Goal: Information Seeking & Learning: Learn about a topic

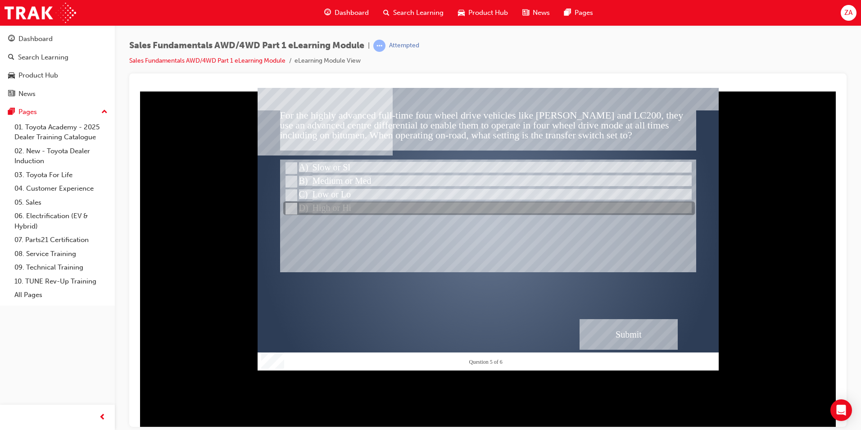
click at [344, 202] on div at bounding box center [489, 209] width 412 height 14
radio input "true"
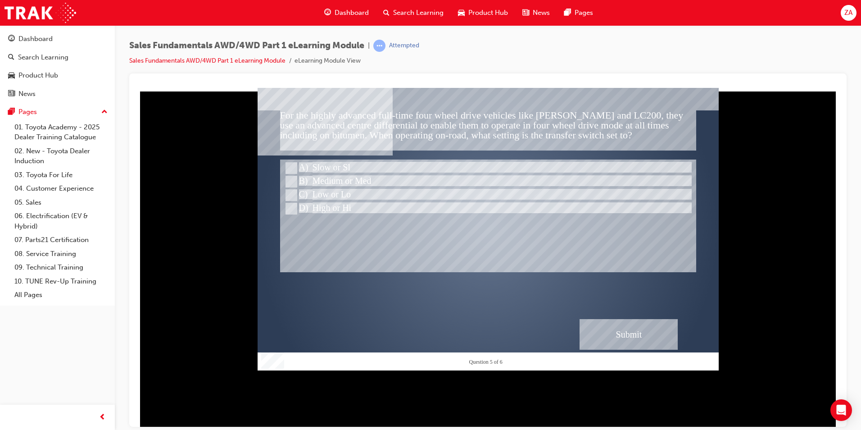
click at [620, 325] on div "Submit" at bounding box center [629, 333] width 98 height 31
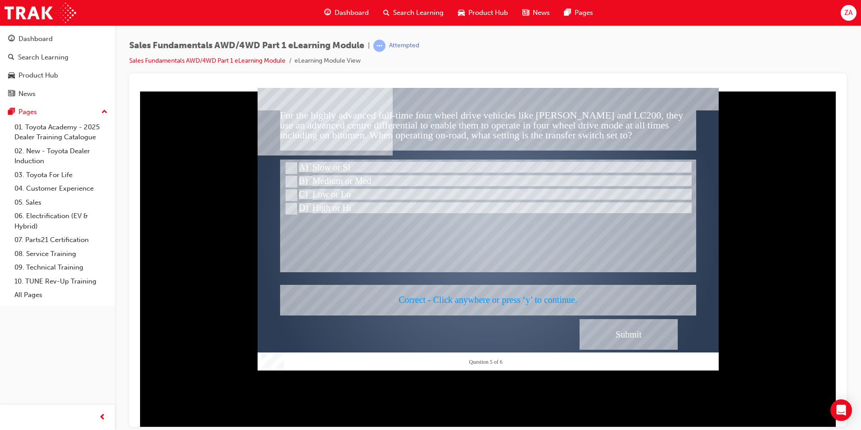
click at [603, 331] on div at bounding box center [488, 228] width 461 height 282
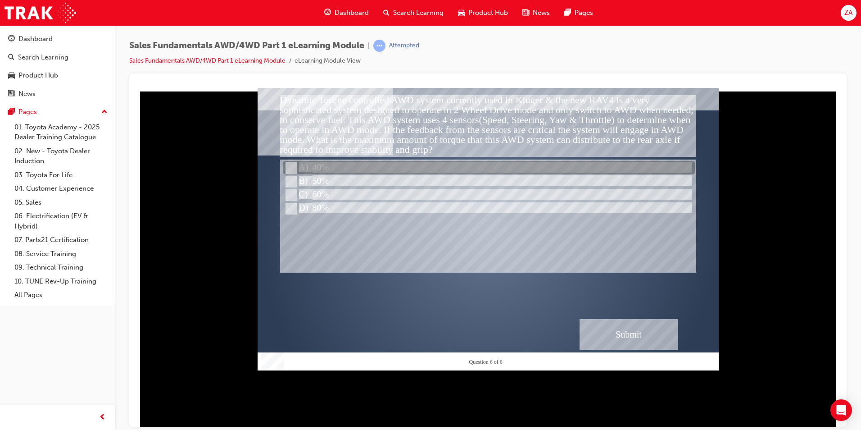
click at [334, 165] on div at bounding box center [489, 168] width 412 height 14
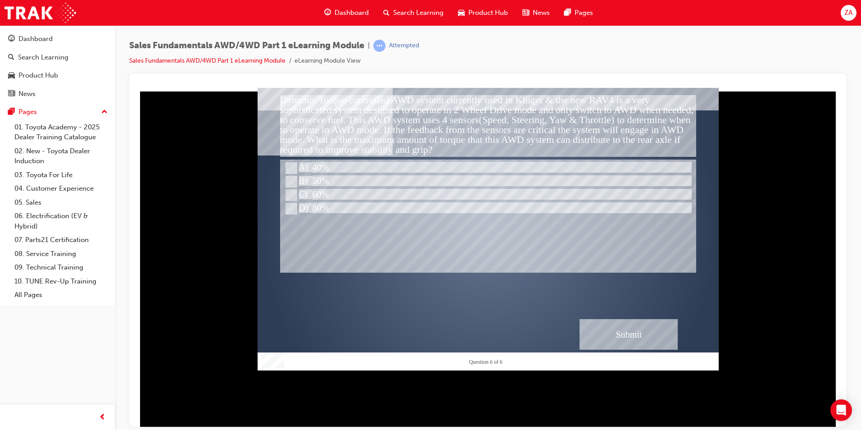
click at [670, 336] on div "Submit" at bounding box center [629, 333] width 98 height 31
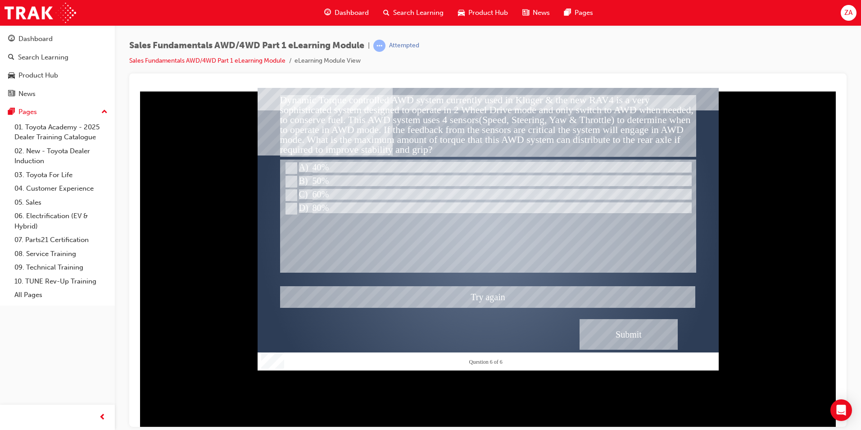
click at [326, 177] on div at bounding box center [488, 228] width 461 height 282
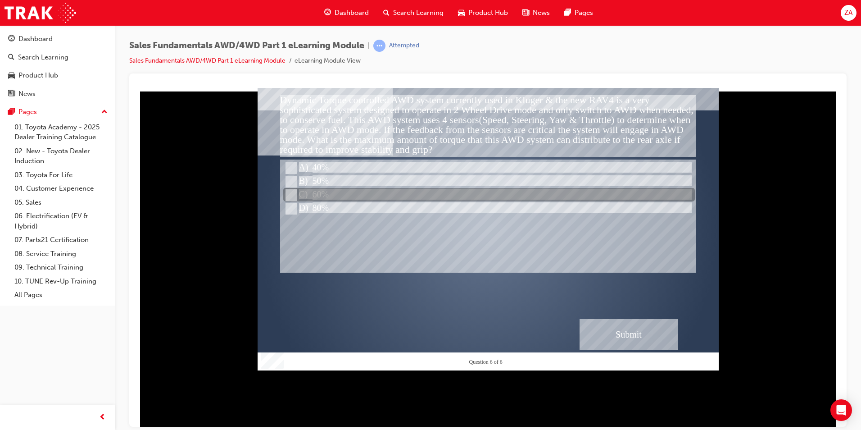
click at [336, 194] on div at bounding box center [489, 195] width 412 height 14
radio input "false"
radio input "true"
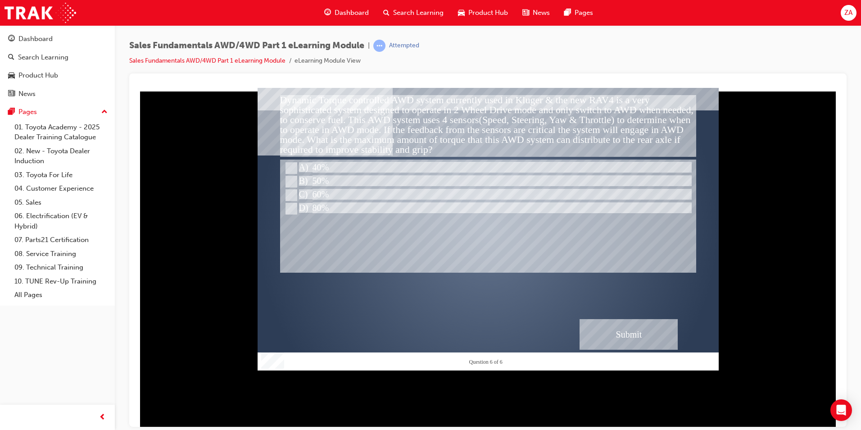
click at [618, 334] on div "Submit" at bounding box center [629, 333] width 98 height 31
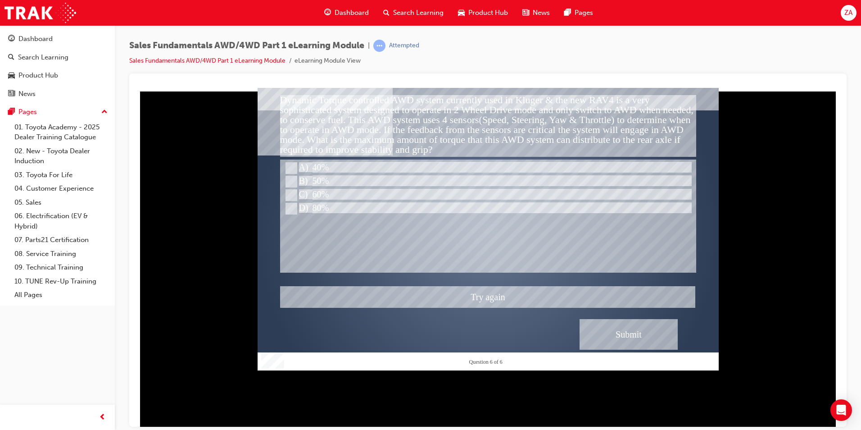
click at [313, 205] on div at bounding box center [488, 228] width 461 height 282
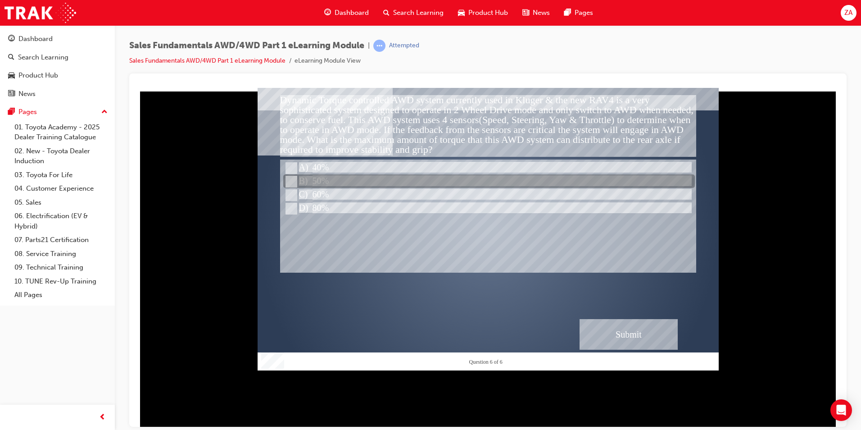
click at [309, 178] on div at bounding box center [489, 182] width 412 height 14
radio input "true"
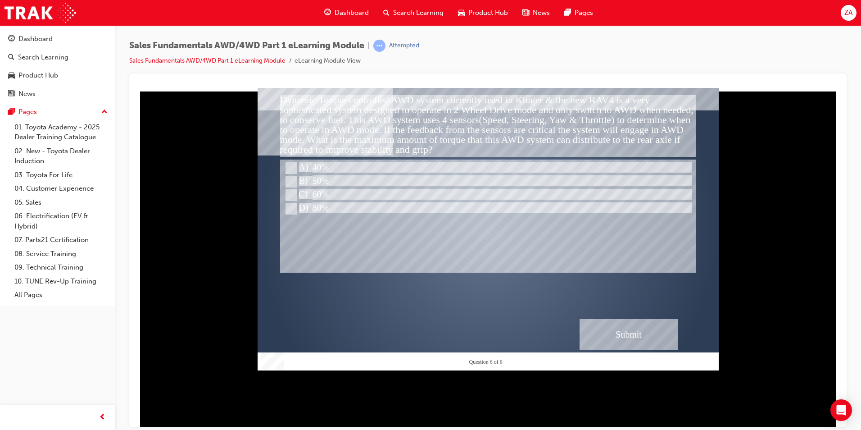
click at [624, 352] on div at bounding box center [488, 415] width 461 height 126
click at [622, 337] on div "Submit" at bounding box center [629, 333] width 98 height 31
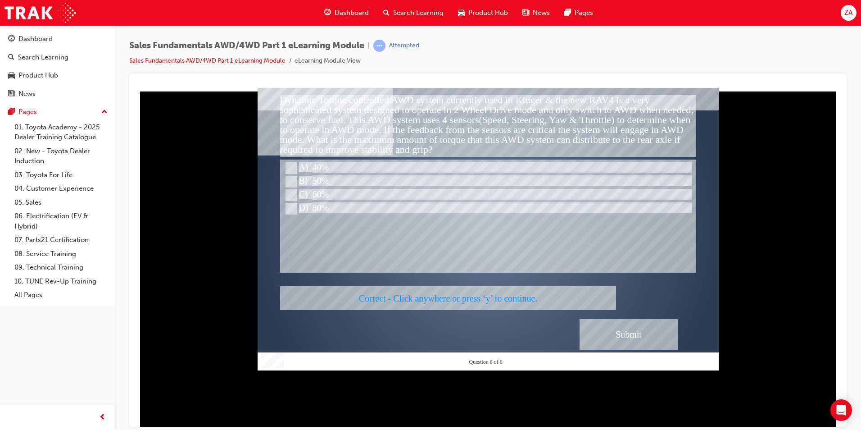
click at [614, 333] on div at bounding box center [488, 228] width 461 height 282
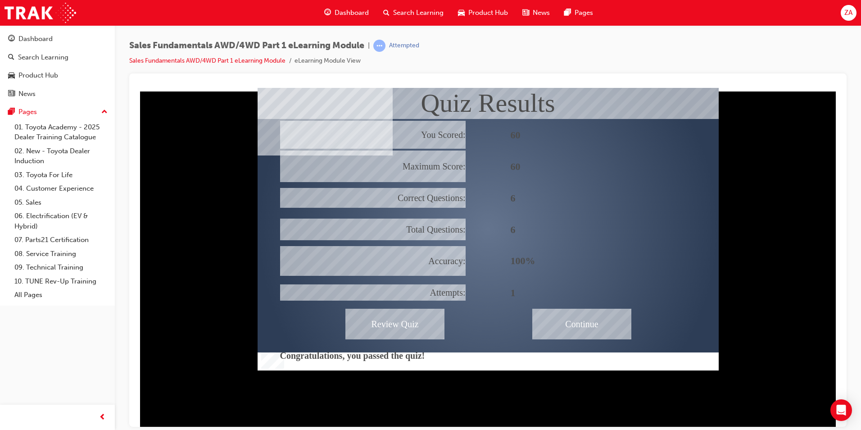
click at [625, 326] on div "Continue" at bounding box center [581, 323] width 99 height 31
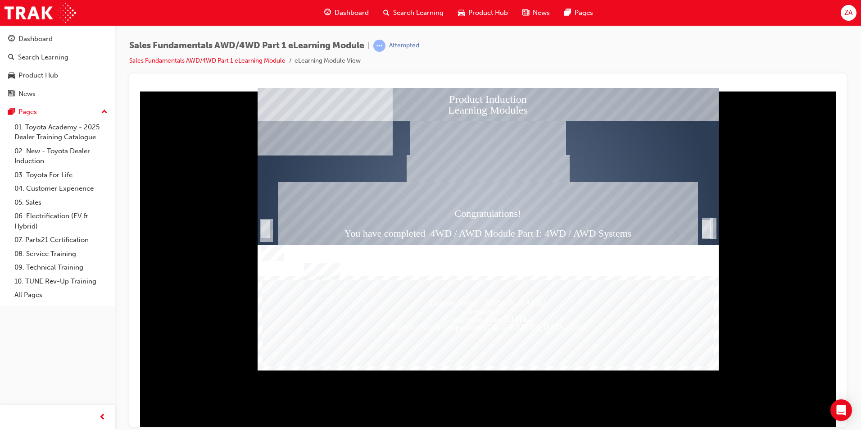
click at [588, 327] on div "Learner Name: $$cpQuizInfoStudentName$$ Learner ID: $$cpQuizInfoStudentID$$ Com…" at bounding box center [488, 323] width 452 height 86
